Goal: Information Seeking & Learning: Learn about a topic

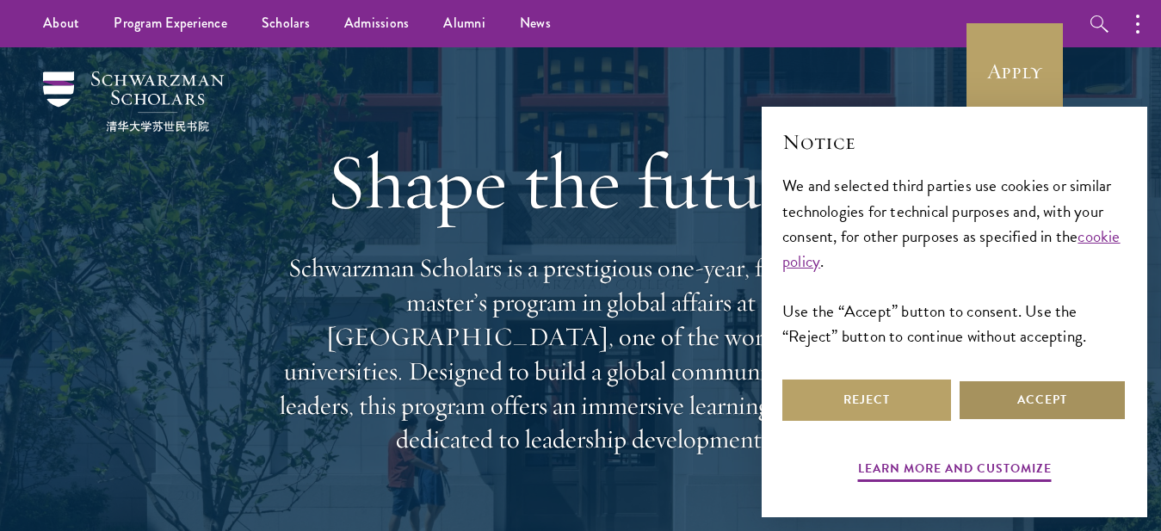
click at [1043, 409] on button "Accept" at bounding box center [1042, 400] width 169 height 41
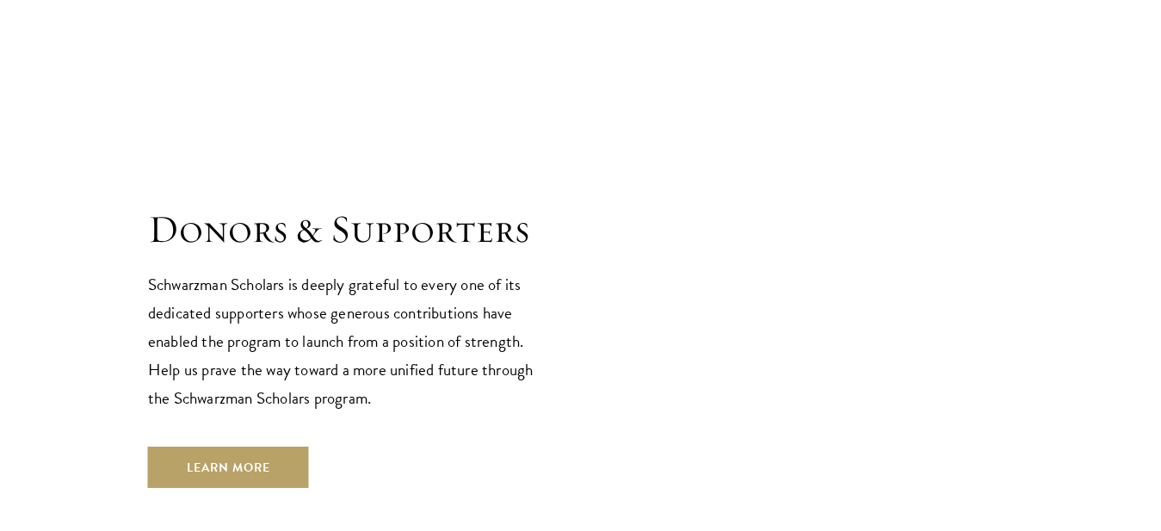
scroll to position [5081, 0]
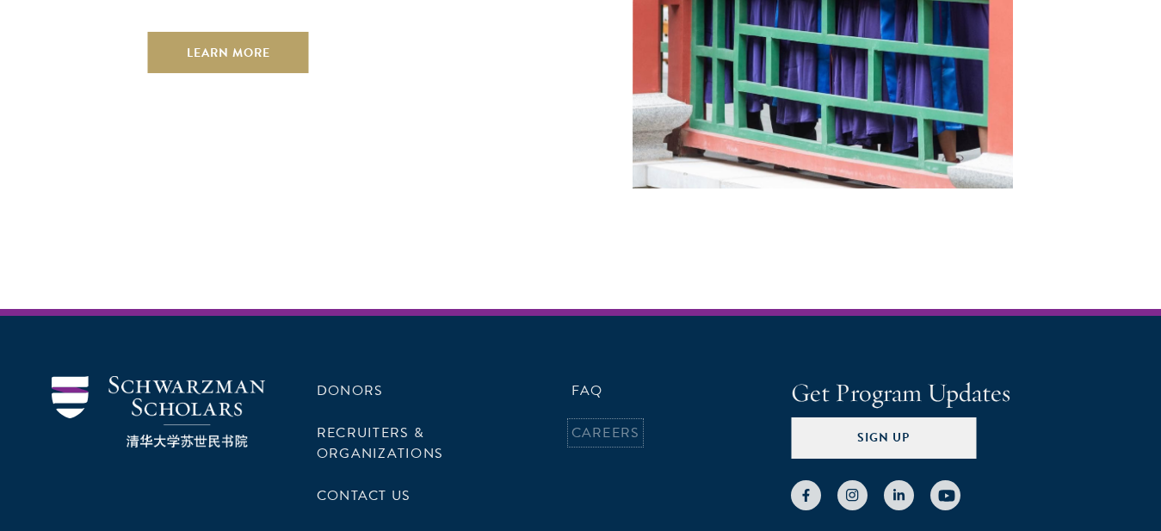
click at [617, 423] on link "Careers" at bounding box center [605, 433] width 69 height 21
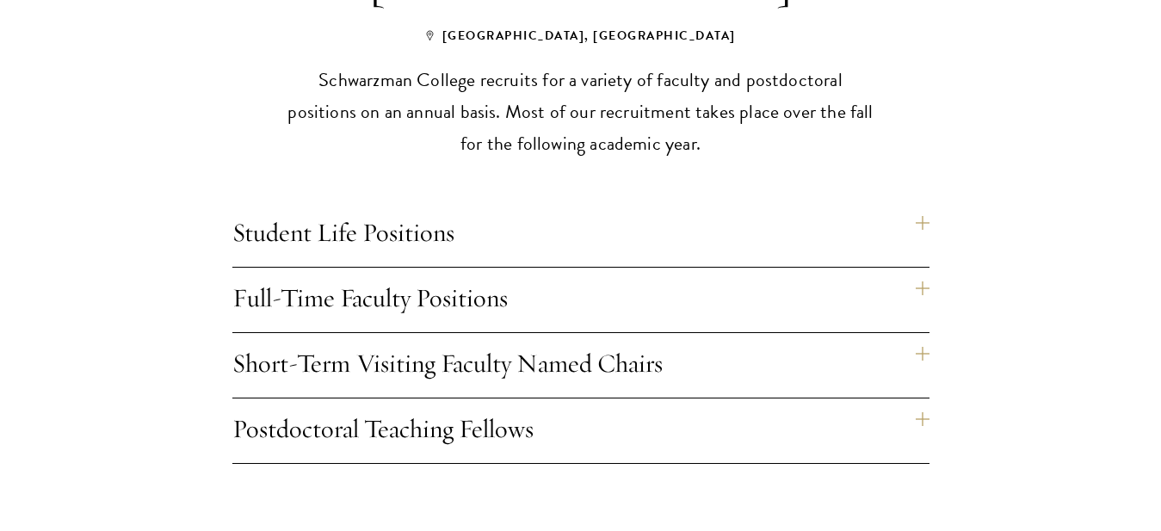
scroll to position [1410, 0]
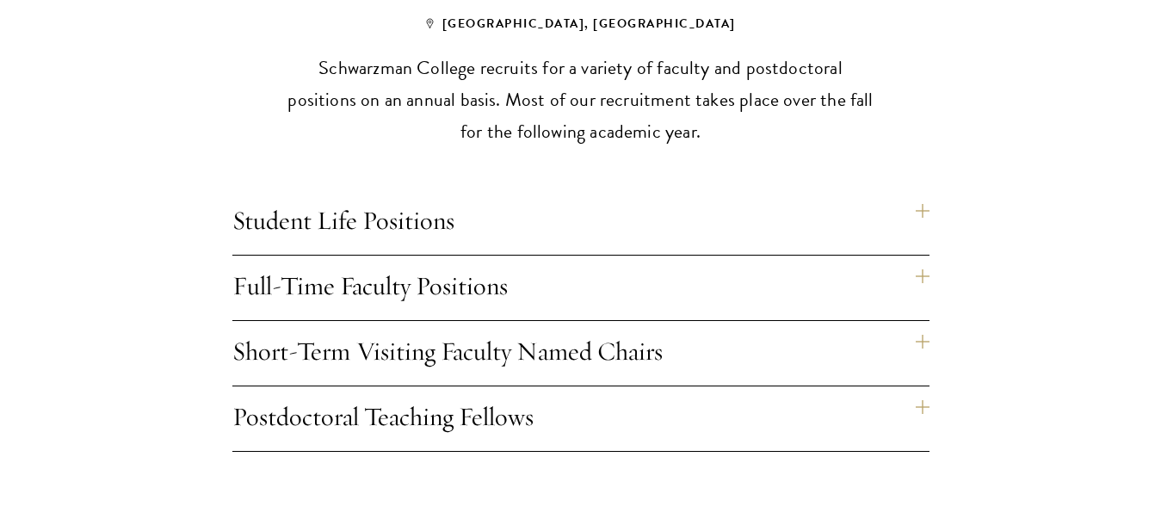
click at [923, 256] on h4 "Full-Time Faculty Positions" at bounding box center [580, 288] width 697 height 65
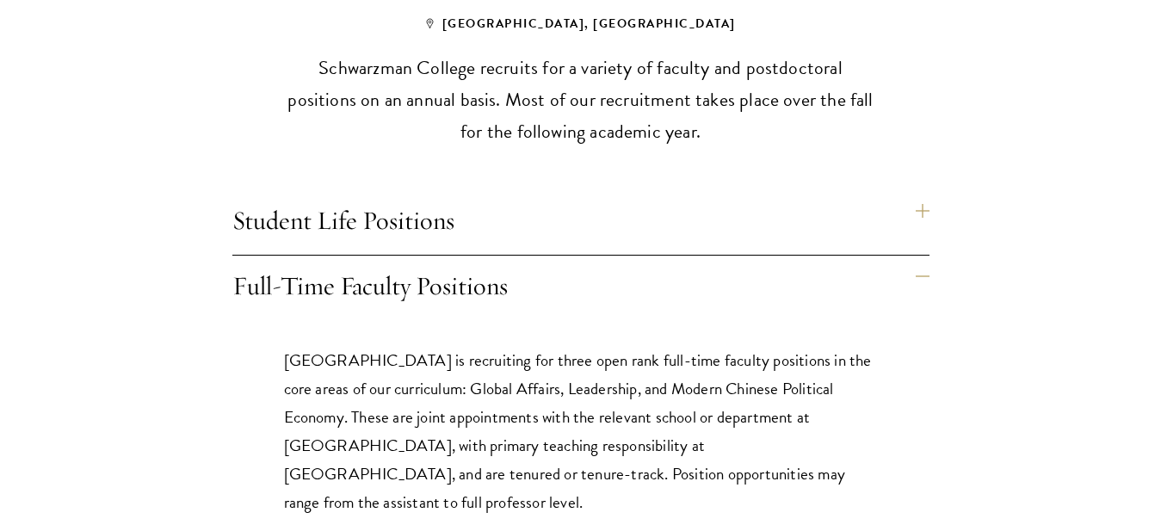
drag, startPoint x: 858, startPoint y: 448, endPoint x: 237, endPoint y: 315, distance: 635.6
click at [237, 320] on div "[GEOGRAPHIC_DATA] is recruiting for three open rank full-time faculty positions…" at bounding box center [580, 512] width 697 height 385
copy p "[GEOGRAPHIC_DATA] is recruiting for three open rank full-time faculty positions…"
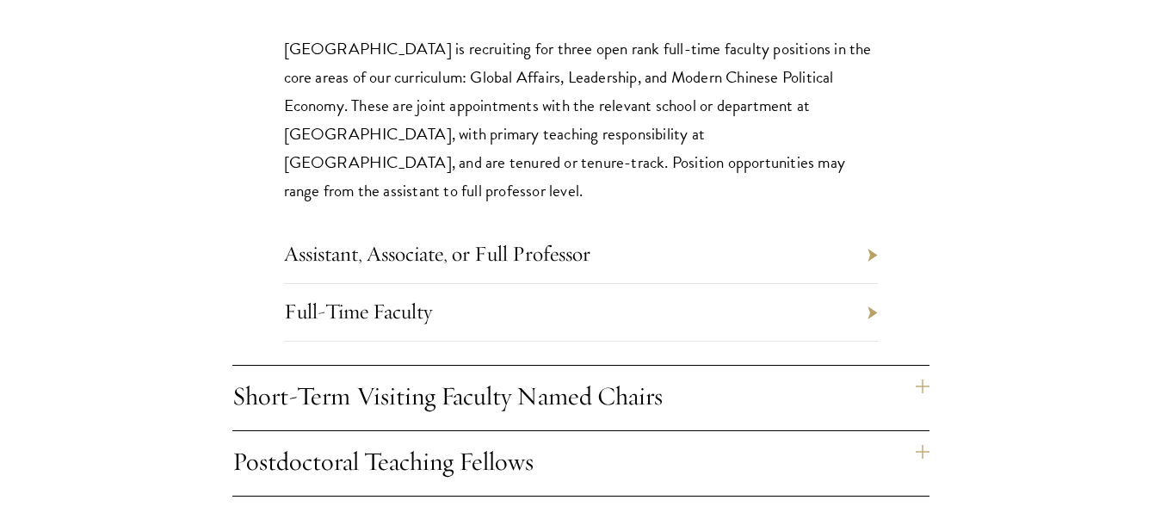
scroll to position [1735, 0]
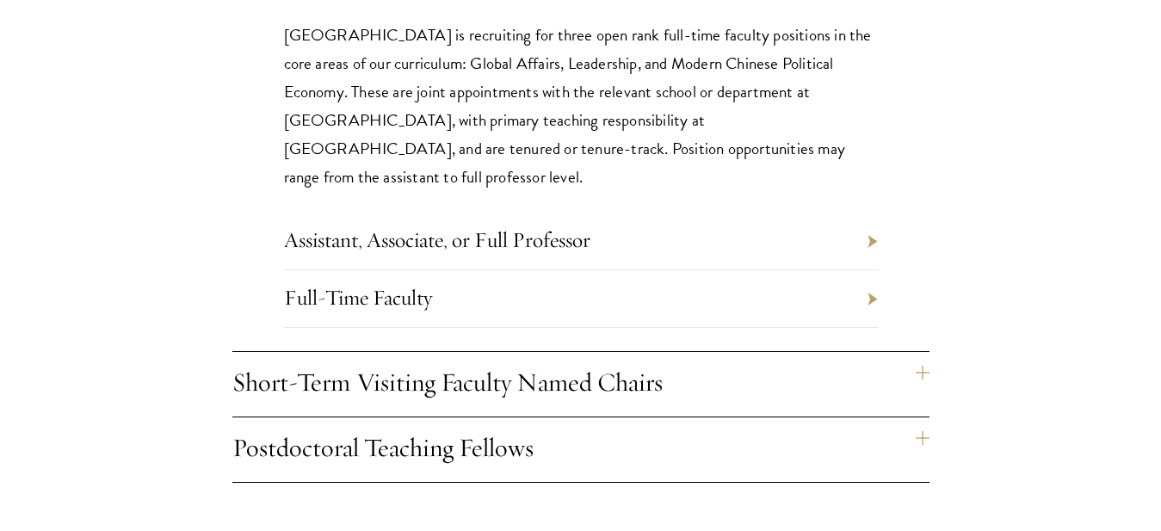
click at [868, 213] on li "Assistant, Associate, or Full Professor" at bounding box center [581, 242] width 594 height 58
click at [873, 213] on li "Assistant, Associate, or Full Professor" at bounding box center [581, 242] width 594 height 58
click at [870, 270] on li "Full-Time Faculty" at bounding box center [581, 299] width 594 height 58
click at [924, 417] on h4 "Postdoctoral Teaching Fellows" at bounding box center [580, 449] width 697 height 65
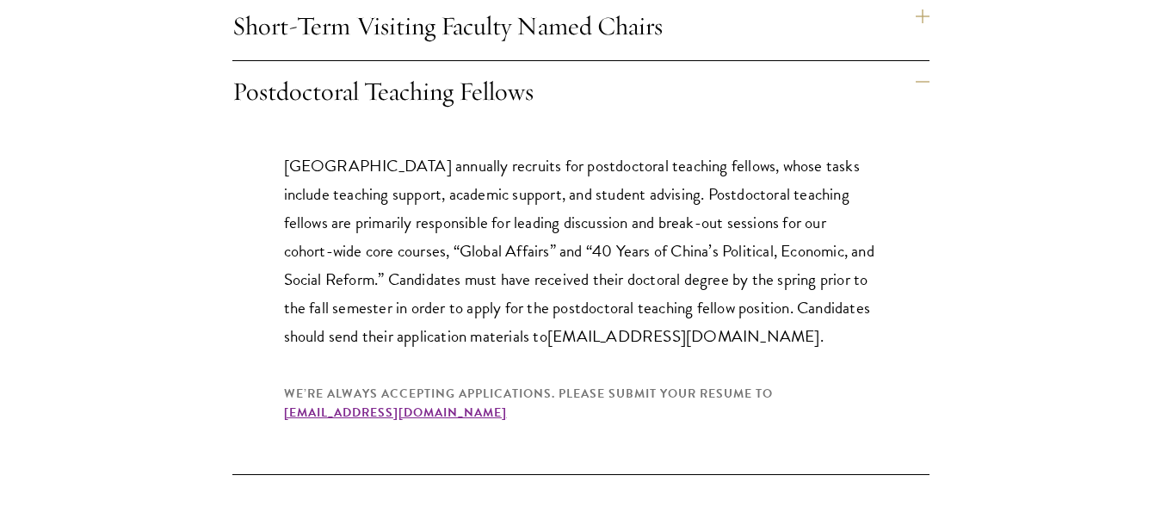
drag, startPoint x: 247, startPoint y: 63, endPoint x: 778, endPoint y: 378, distance: 617.4
click at [778, 378] on div "Opportunities at Schwarzman College Beijing, China Schwarzman College recruits …" at bounding box center [580, 27] width 865 height 896
copy div "Postdoctoral Teaching Fellows Schwarzman College annually recruits for postdoct…"
